Goal: Find specific page/section: Find specific page/section

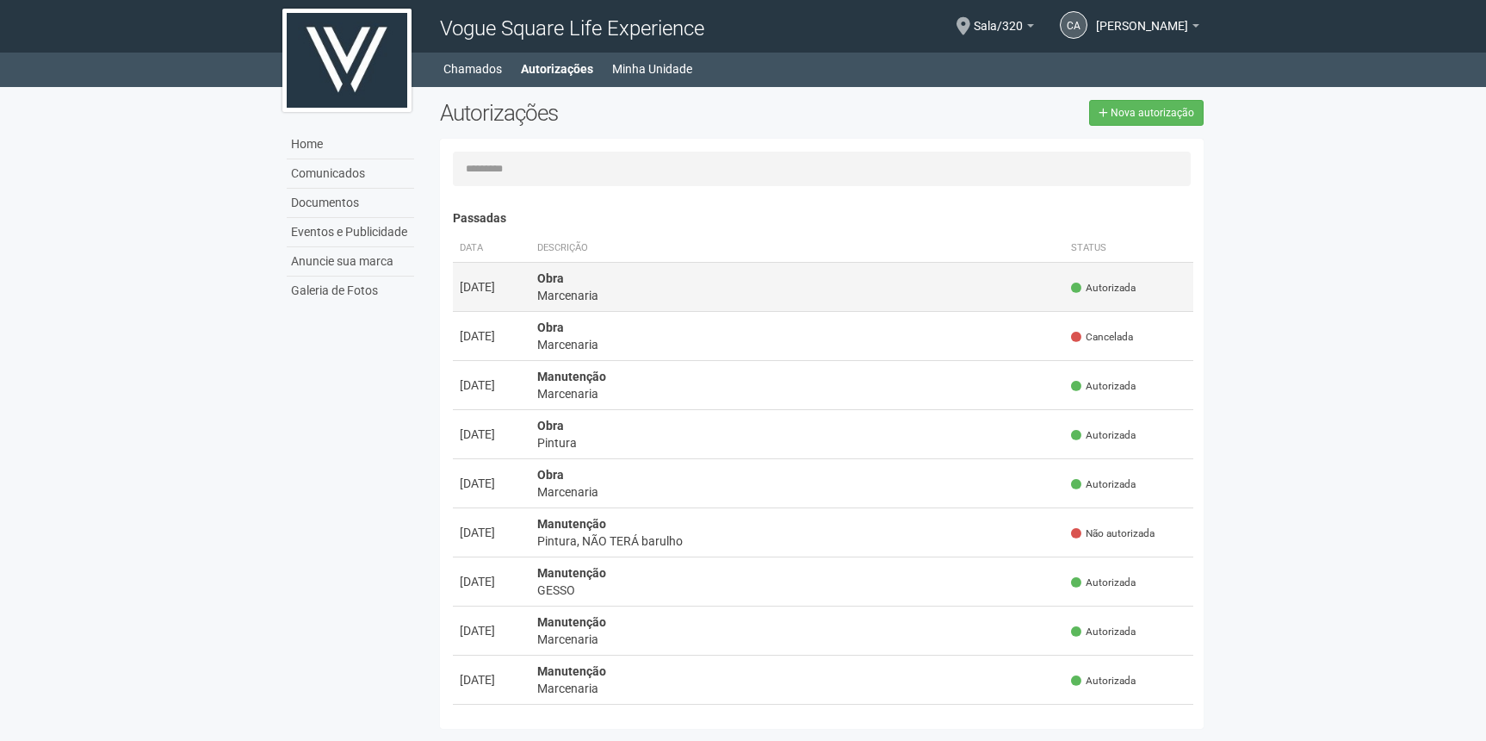
click at [643, 292] on div "Marcenaria" at bounding box center [797, 295] width 520 height 17
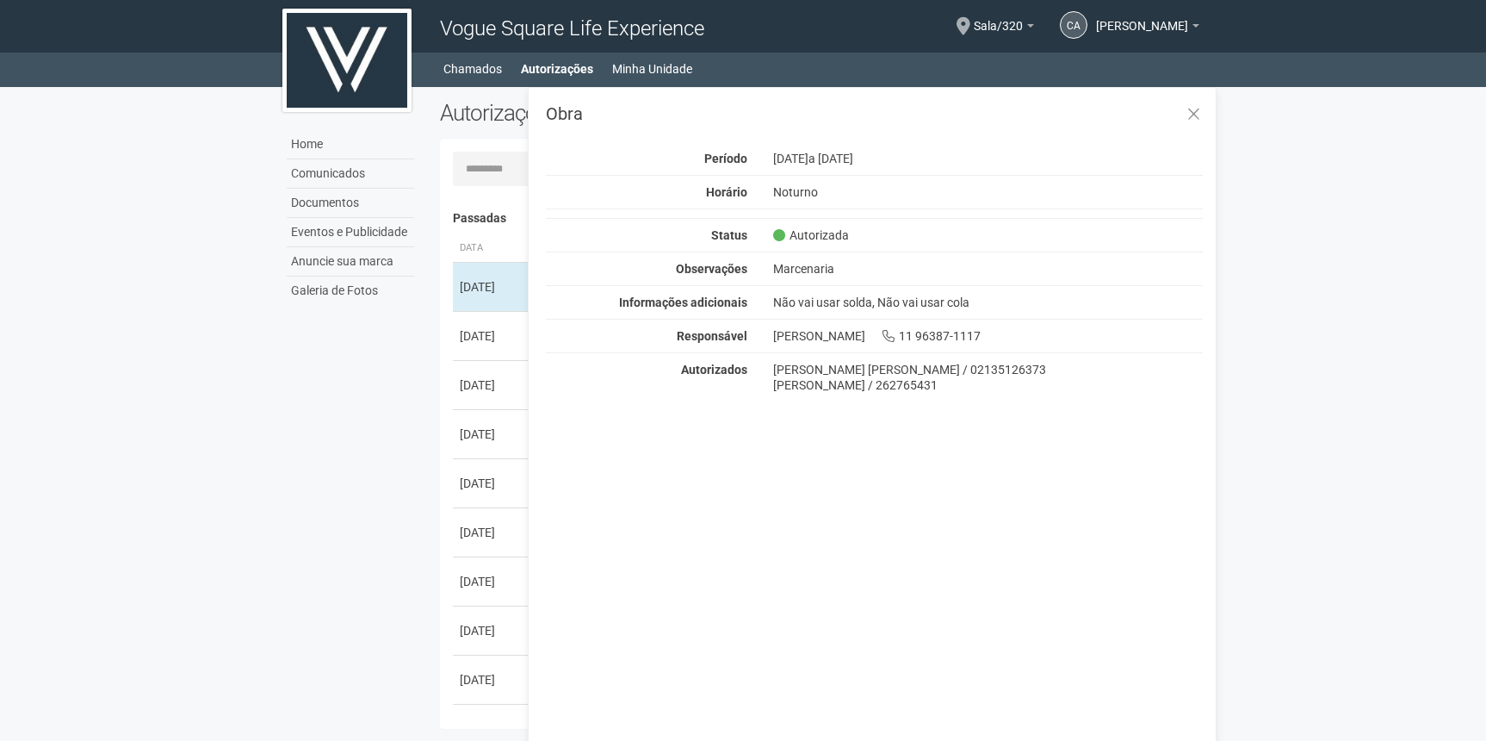
click at [375, 353] on div "Home Comunicados Documentos Eventos e Publicidade Anuncie sua marca Galeria de …" at bounding box center [743, 412] width 947 height 650
click at [974, 24] on span "Sala/320" at bounding box center [998, 18] width 49 height 30
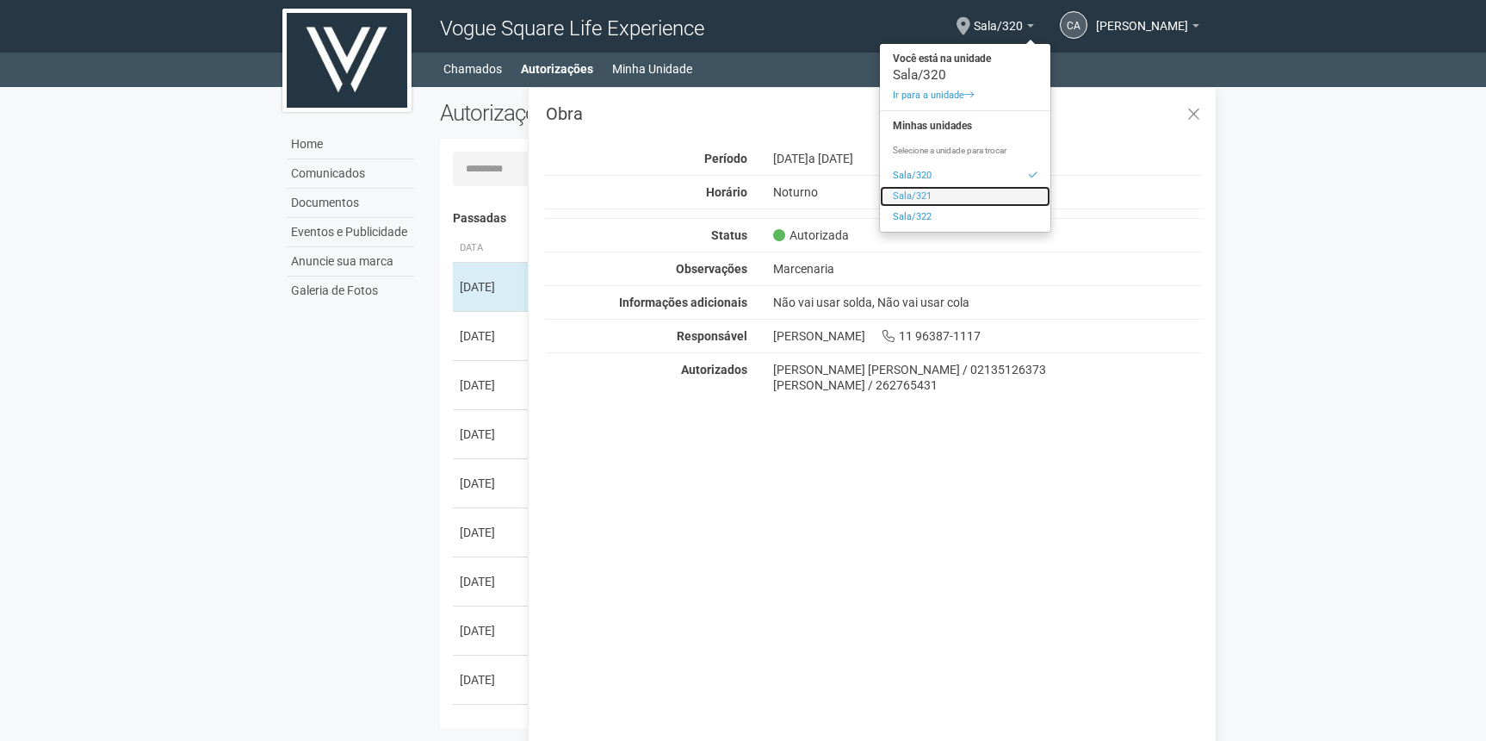
click at [880, 196] on link "Sala/321" at bounding box center [965, 196] width 170 height 21
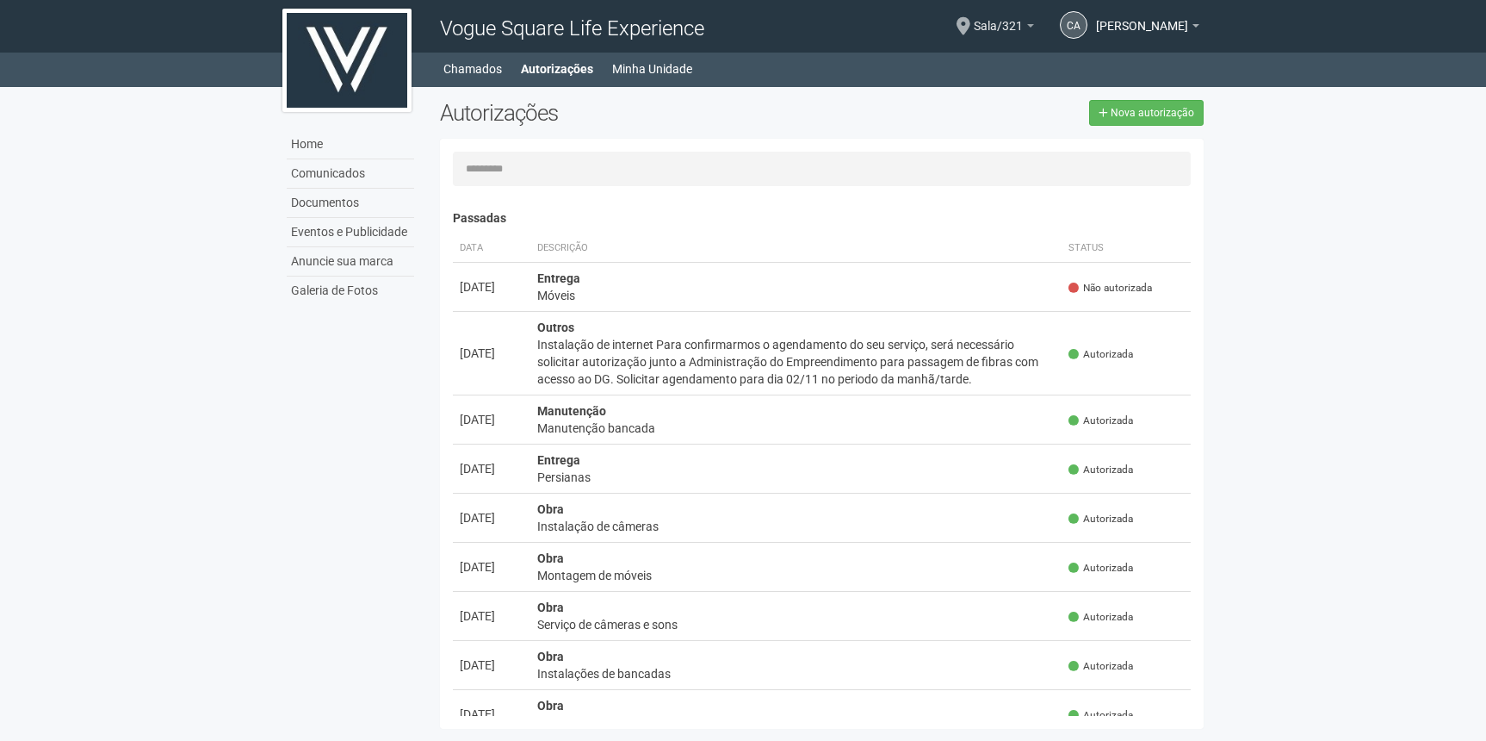
click at [979, 27] on span "Sala/321" at bounding box center [998, 18] width 49 height 30
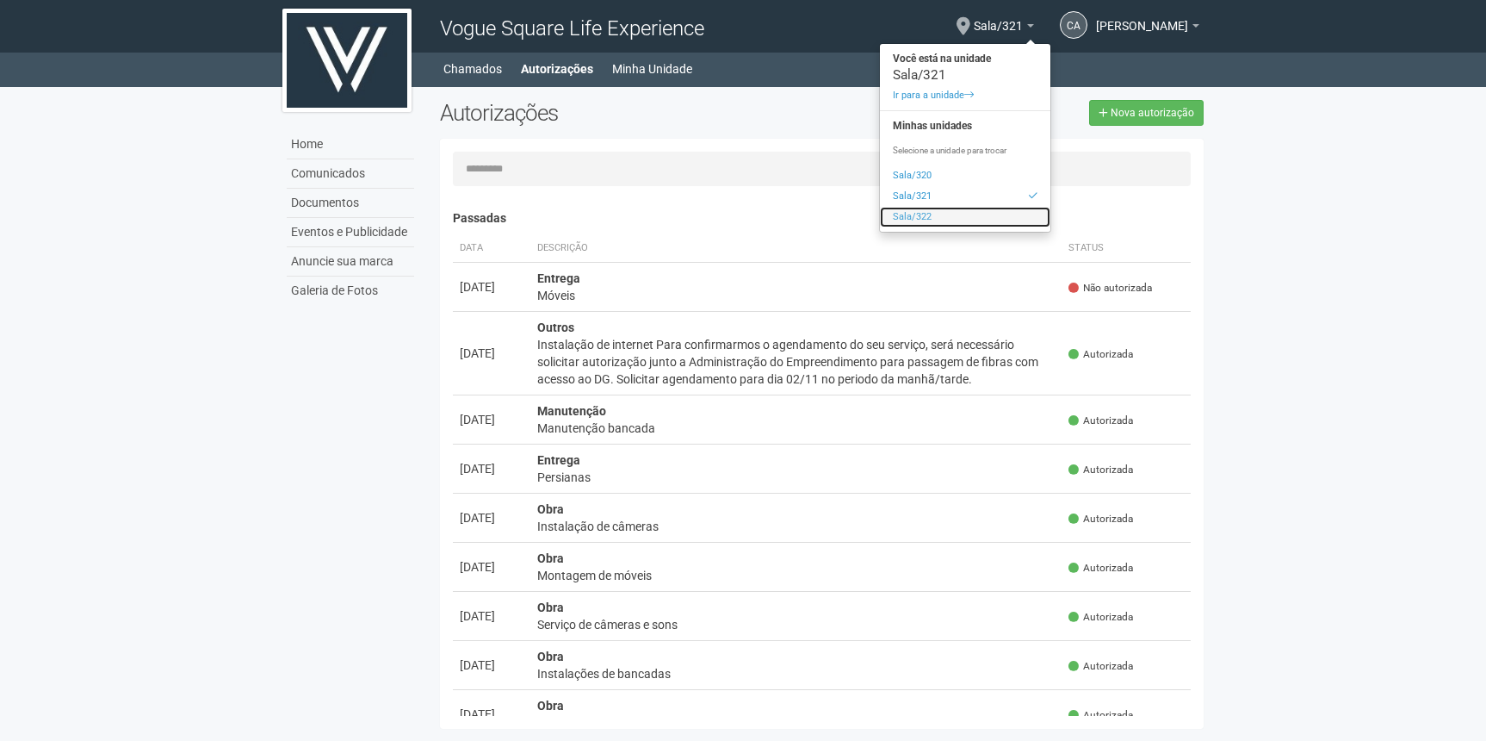
click at [905, 211] on link "Sala/322" at bounding box center [965, 217] width 170 height 21
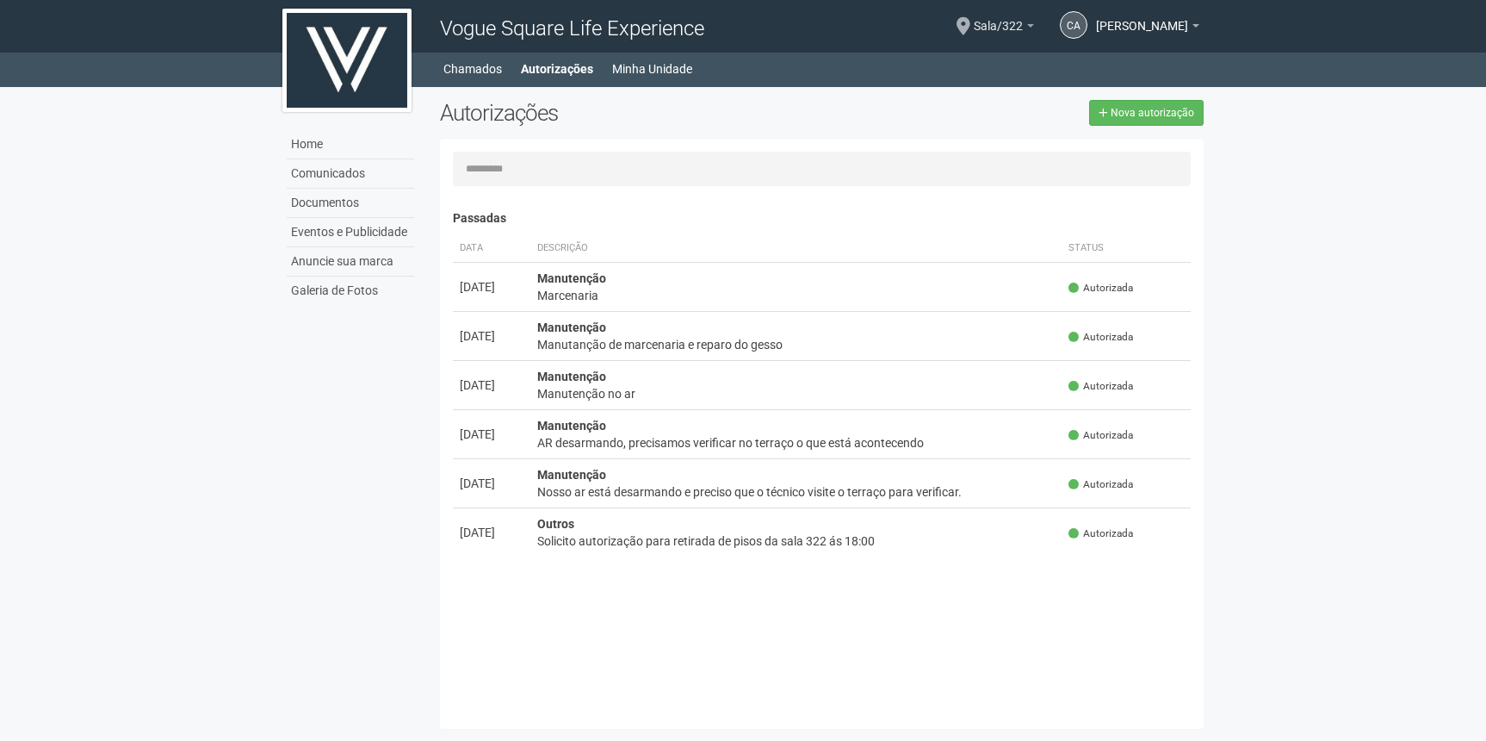
click at [974, 28] on span "Sala/322" at bounding box center [998, 18] width 49 height 30
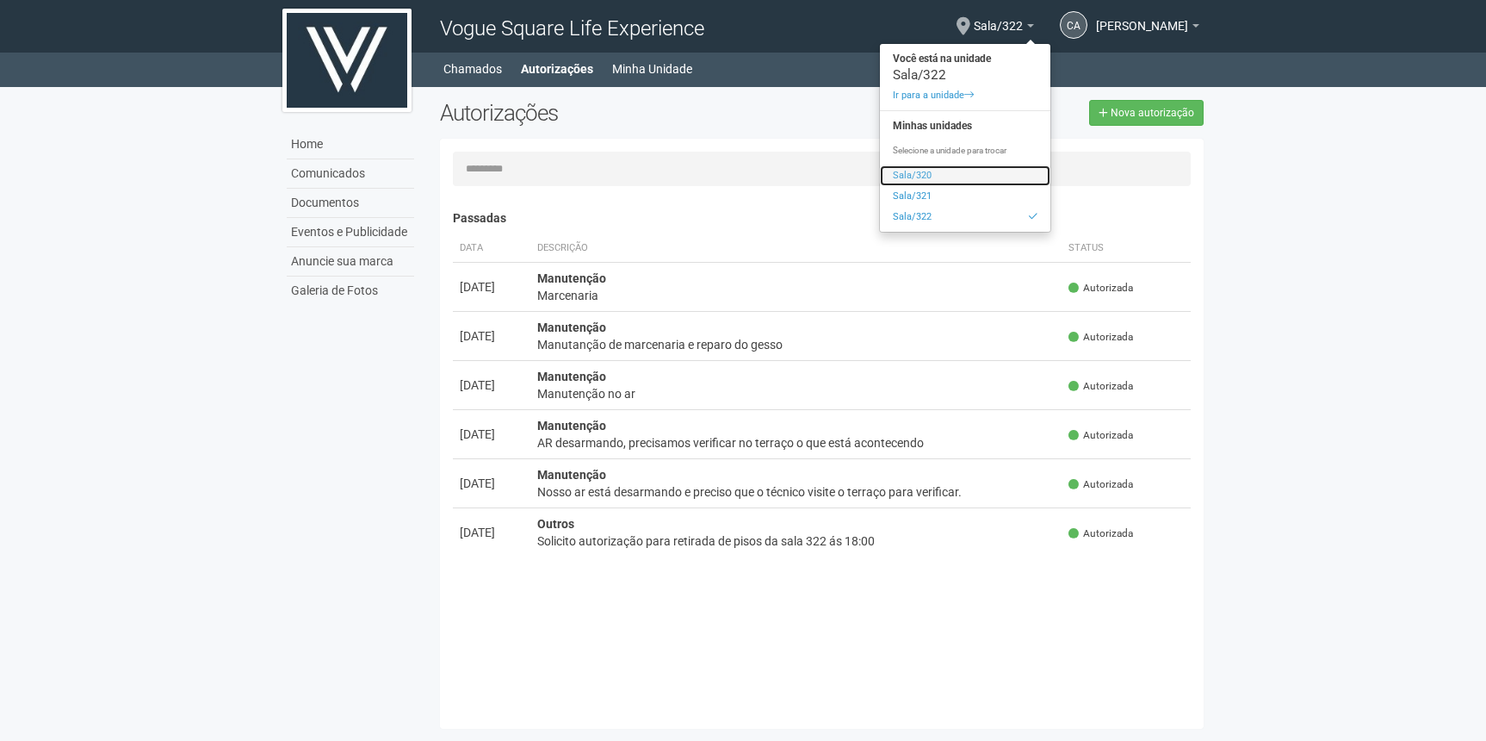
click at [881, 175] on link "Sala/320" at bounding box center [965, 175] width 170 height 21
